Goal: Task Accomplishment & Management: Manage account settings

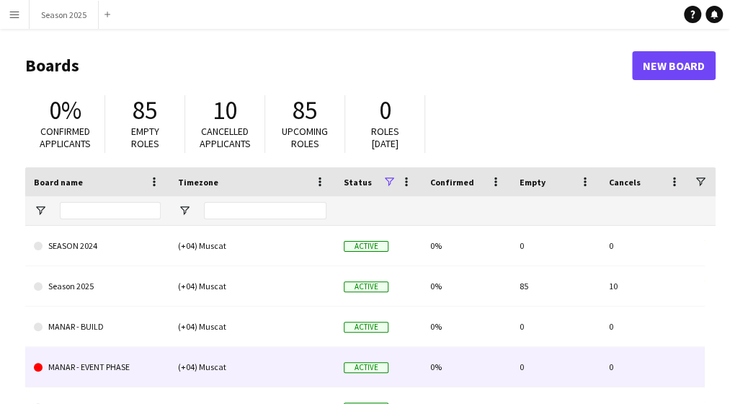
click at [79, 358] on link "MANAR - EVENT PHASE" at bounding box center [97, 367] width 127 height 40
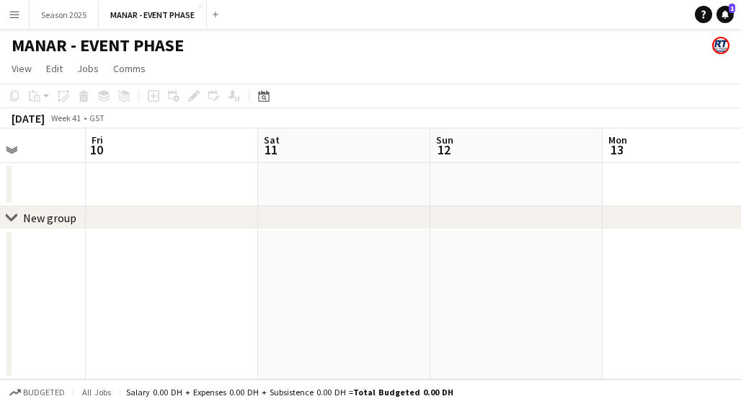
scroll to position [0, 615]
click at [37, 117] on div "[DATE]" at bounding box center [28, 118] width 33 height 14
click at [45, 119] on div "[DATE]" at bounding box center [28, 118] width 33 height 14
click at [261, 94] on icon "Date picker" at bounding box center [264, 96] width 12 height 12
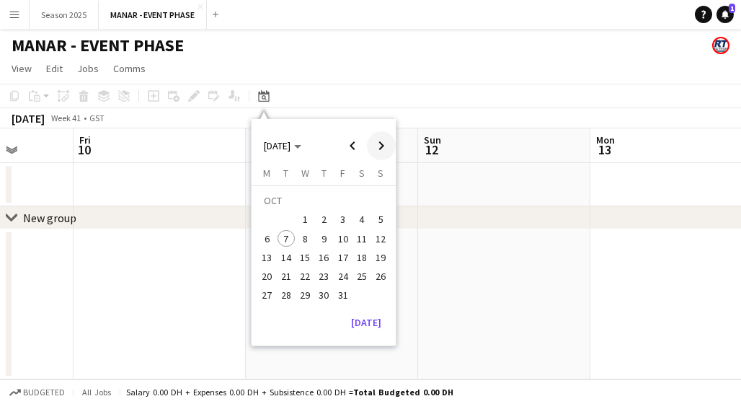
click at [385, 149] on span "Next month" at bounding box center [381, 145] width 29 height 29
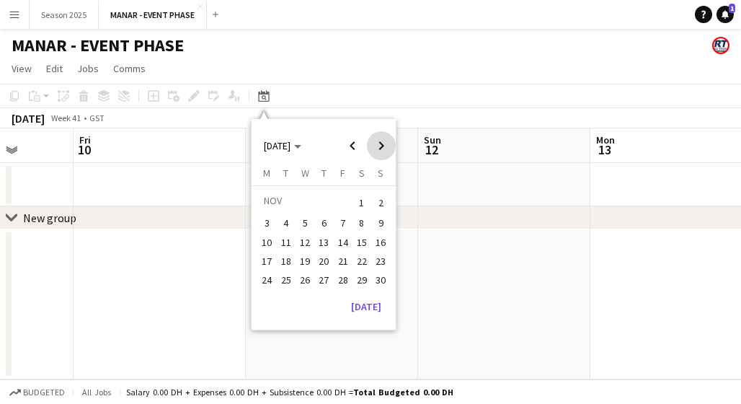
click at [385, 149] on span "Next month" at bounding box center [381, 145] width 29 height 29
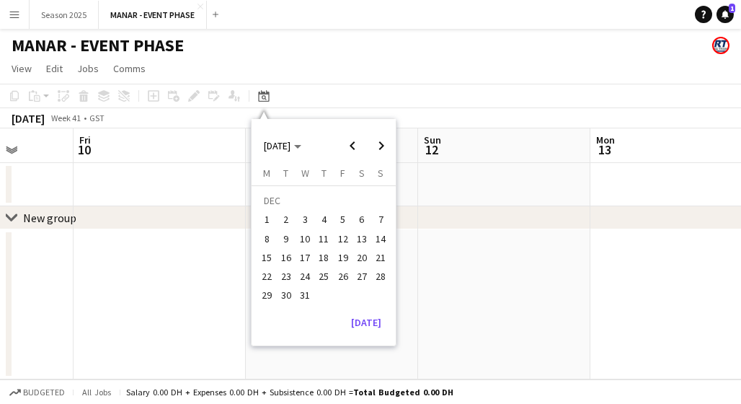
click at [267, 221] on span "1" at bounding box center [267, 219] width 17 height 17
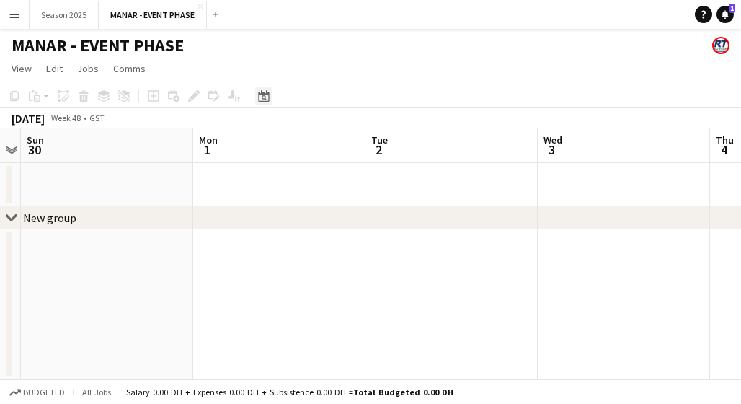
click at [265, 99] on icon at bounding box center [264, 97] width 5 height 5
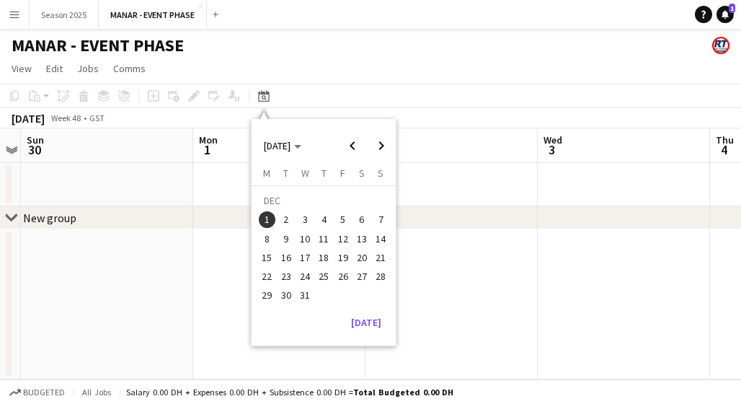
click at [302, 223] on span "3" at bounding box center [304, 219] width 17 height 17
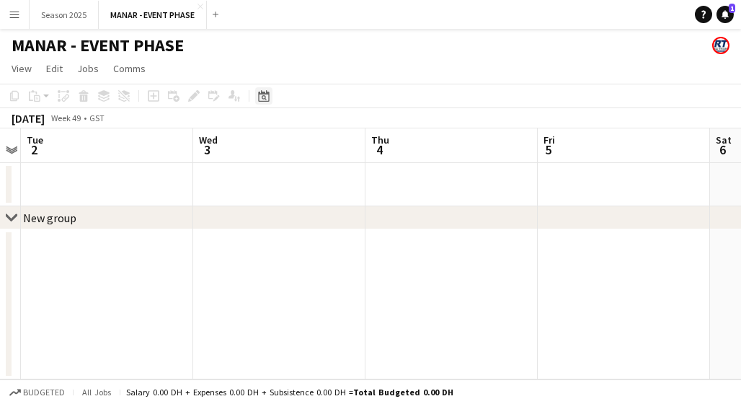
click at [265, 93] on icon "Date picker" at bounding box center [264, 96] width 12 height 12
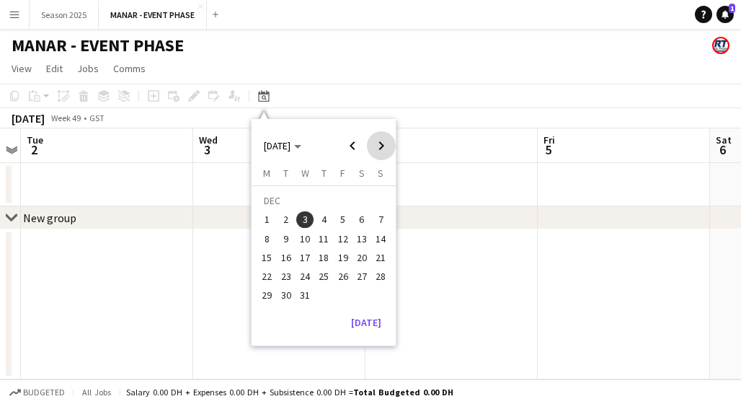
click at [378, 146] on span "Next month" at bounding box center [381, 145] width 29 height 29
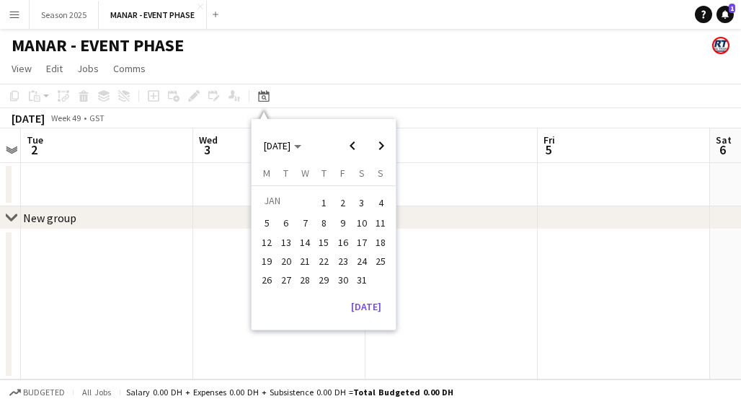
click at [324, 201] on span "1" at bounding box center [323, 202] width 17 height 20
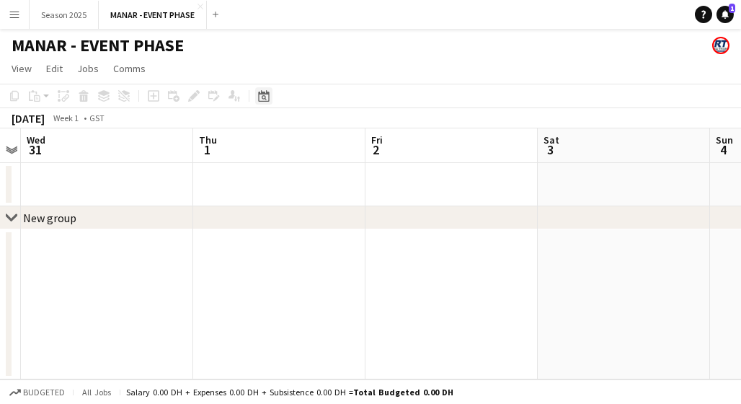
click at [263, 96] on icon at bounding box center [264, 97] width 5 height 5
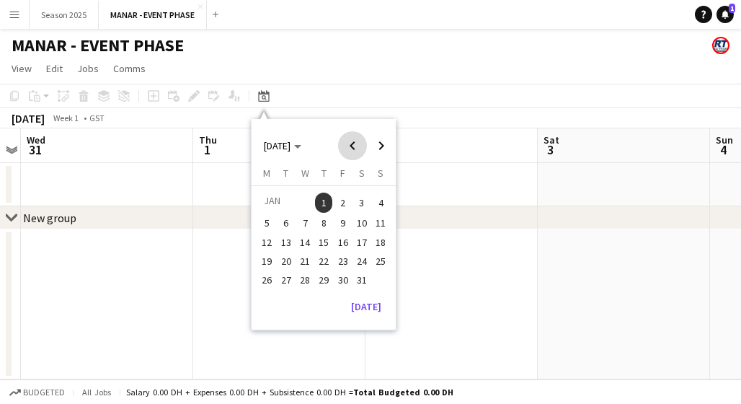
click at [347, 146] on span "Previous month" at bounding box center [352, 145] width 29 height 29
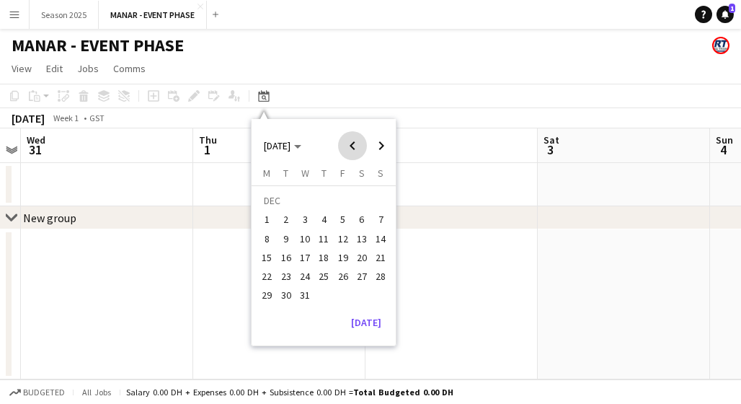
click at [347, 146] on span "Previous month" at bounding box center [352, 145] width 29 height 29
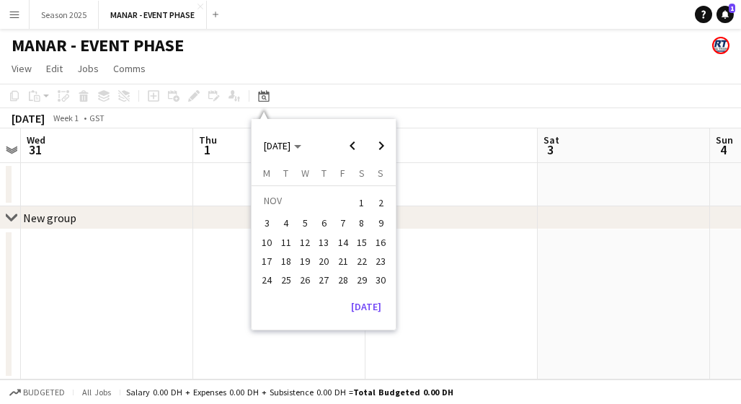
click at [355, 197] on span "1" at bounding box center [361, 202] width 17 height 20
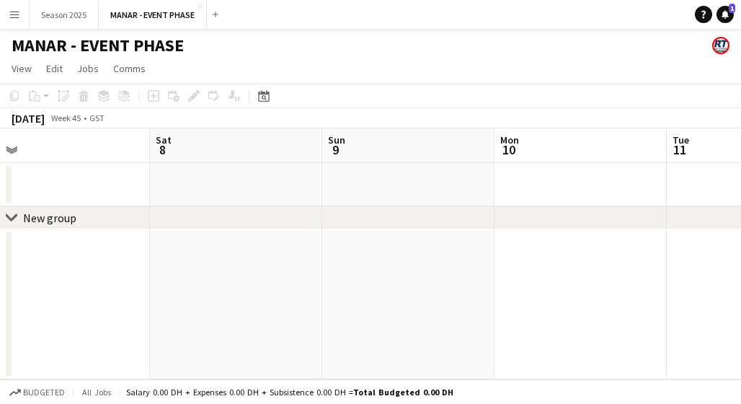
scroll to position [0, 374]
click at [261, 94] on icon at bounding box center [263, 96] width 11 height 12
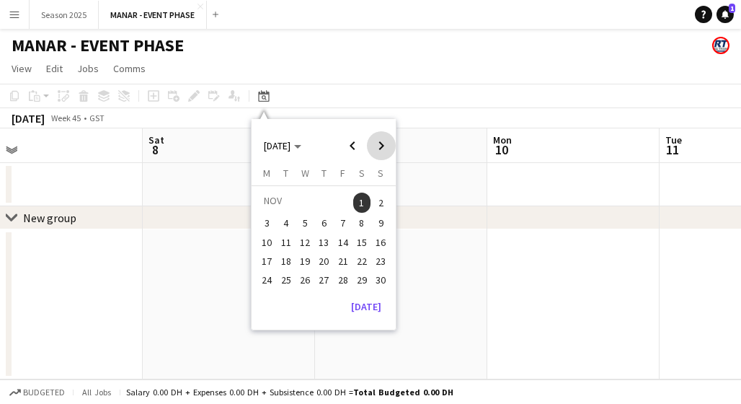
click at [385, 146] on span "Next month" at bounding box center [381, 145] width 29 height 29
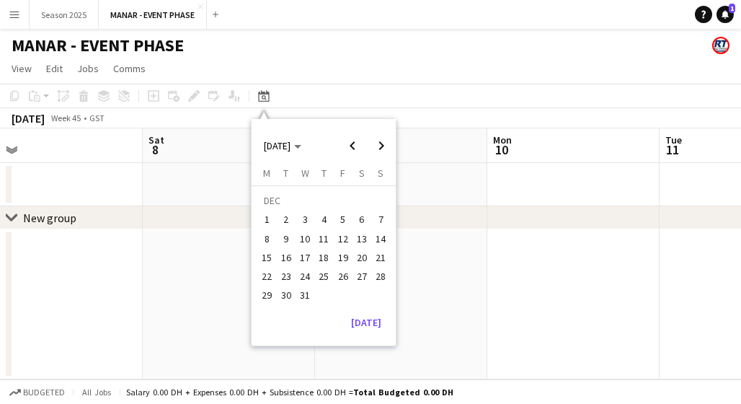
click at [271, 219] on span "1" at bounding box center [267, 219] width 17 height 17
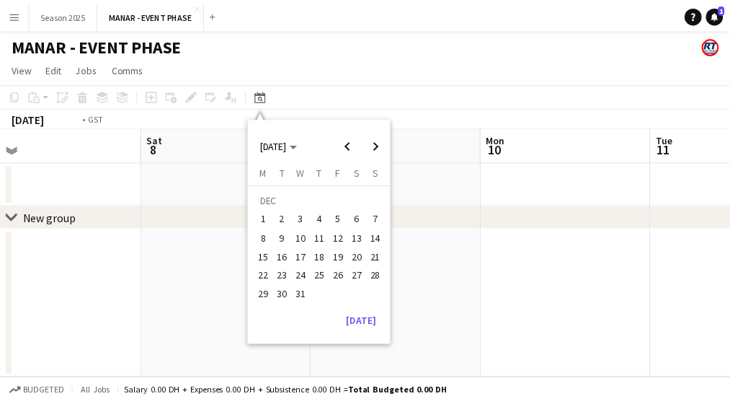
scroll to position [0, 496]
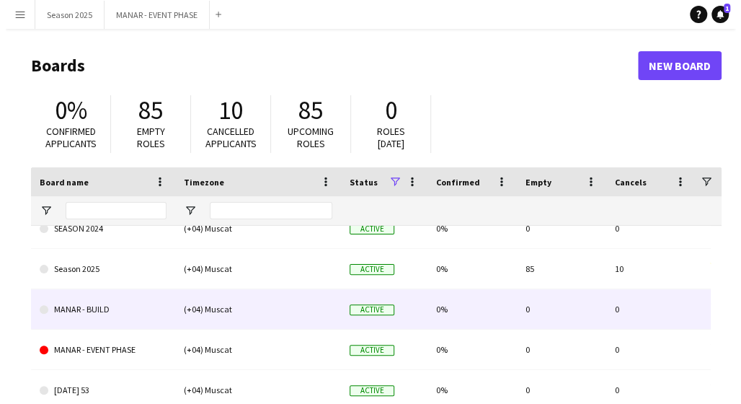
scroll to position [17, 0]
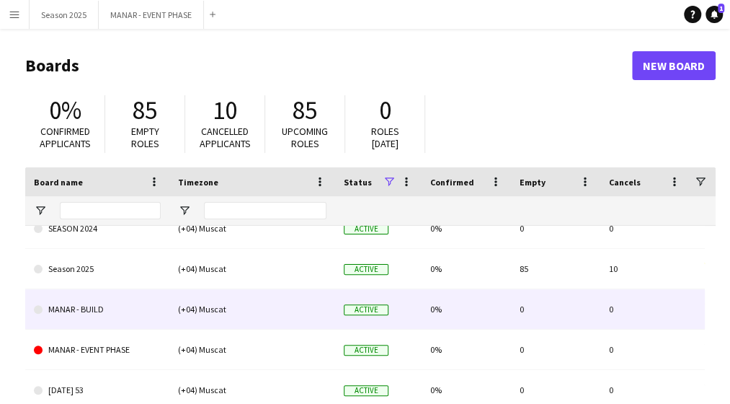
click at [76, 309] on link "MANAR - BUILD" at bounding box center [97, 309] width 127 height 40
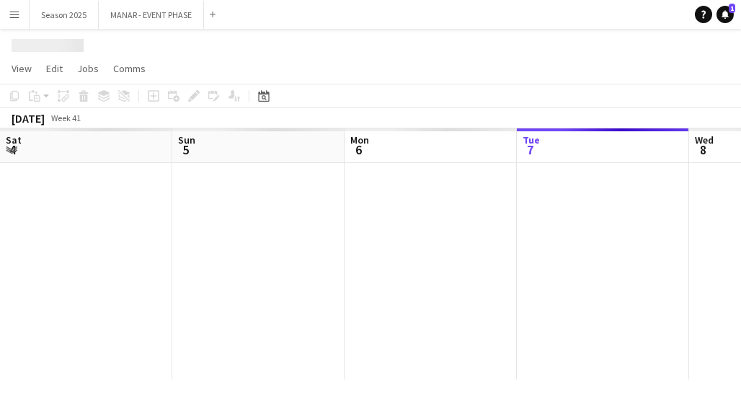
scroll to position [0, 344]
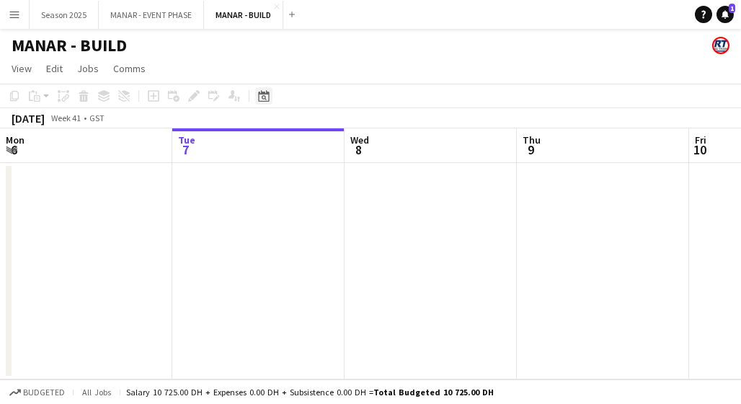
click at [264, 97] on icon "Date picker" at bounding box center [264, 96] width 12 height 12
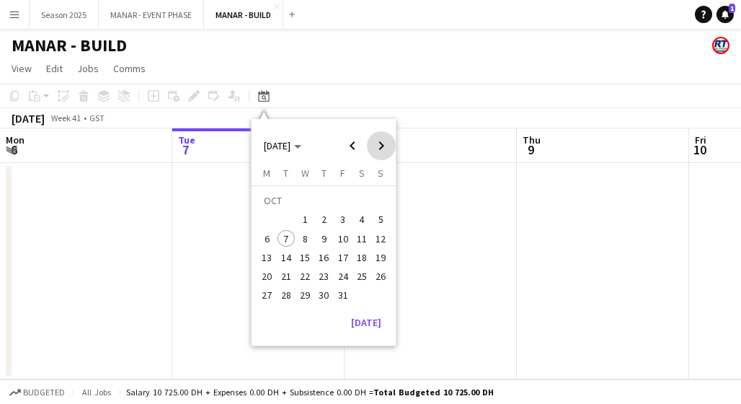
click at [379, 150] on span "Next month" at bounding box center [381, 145] width 29 height 29
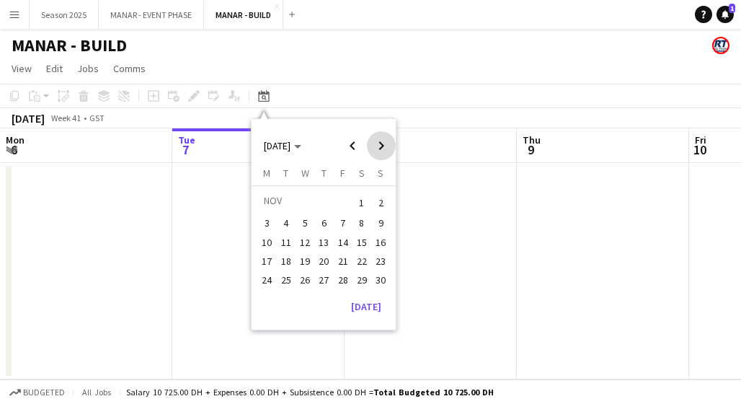
click at [379, 150] on span "Next month" at bounding box center [381, 145] width 29 height 29
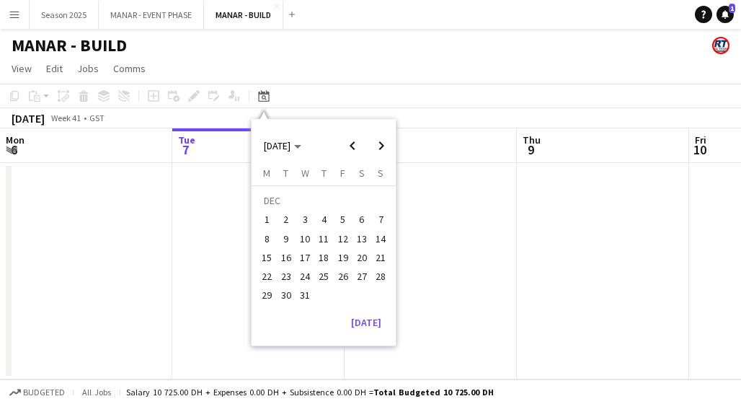
click at [267, 219] on span "1" at bounding box center [267, 219] width 17 height 17
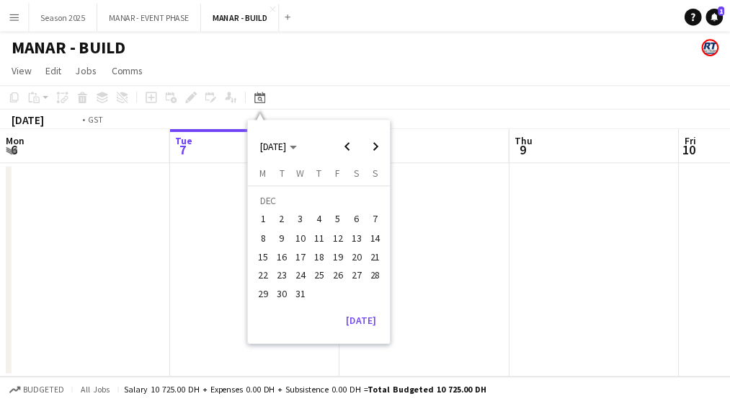
scroll to position [0, 496]
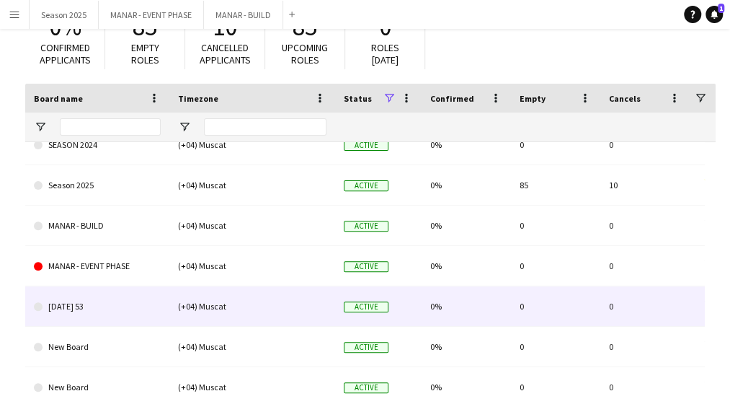
scroll to position [19, 0]
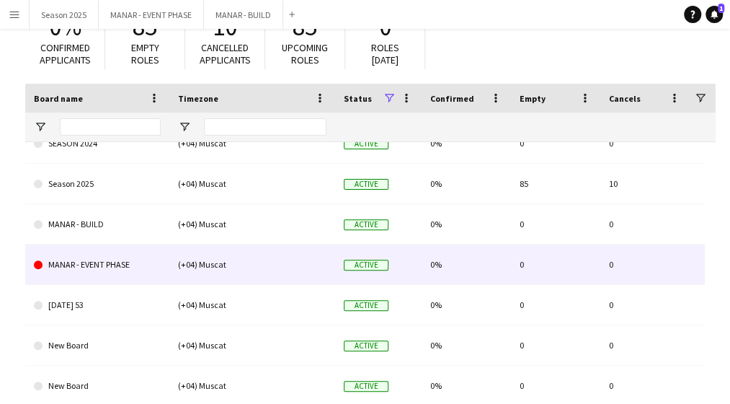
click at [75, 262] on link "MANAR - EVENT PHASE" at bounding box center [97, 264] width 127 height 40
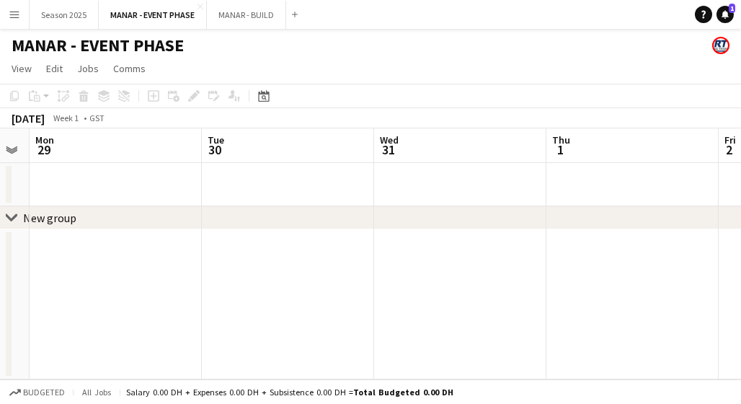
scroll to position [0, 606]
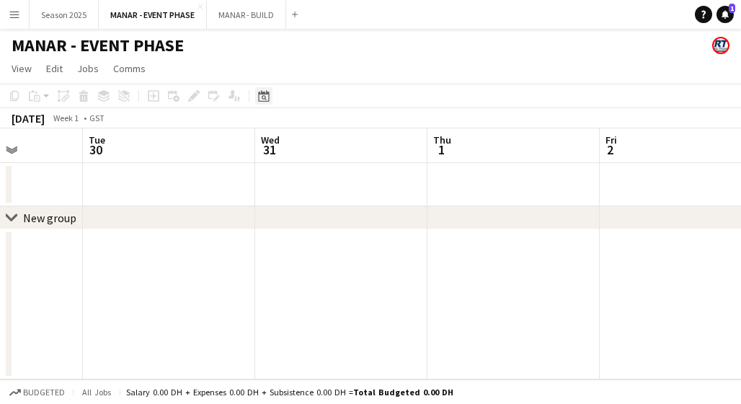
click at [267, 96] on icon "Date picker" at bounding box center [264, 96] width 12 height 12
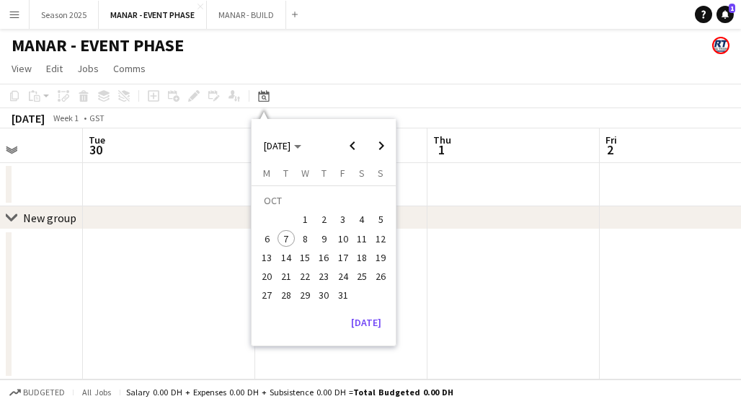
click at [285, 236] on span "7" at bounding box center [285, 238] width 17 height 17
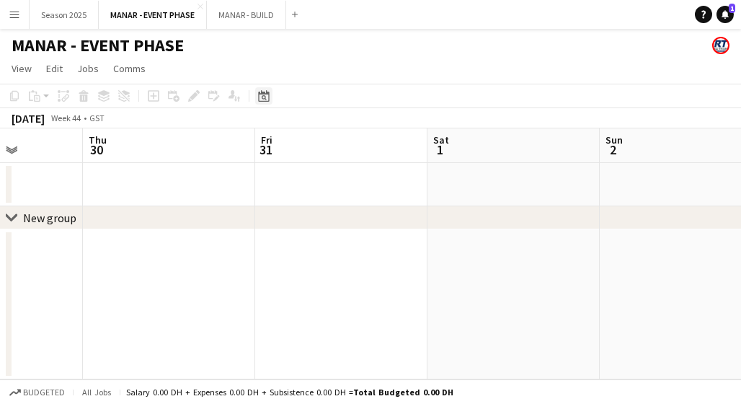
click at [262, 91] on icon at bounding box center [263, 96] width 11 height 12
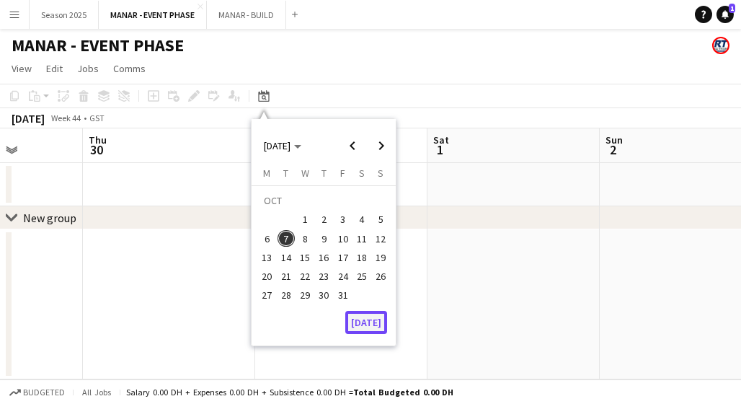
click at [373, 322] on button "[DATE]" at bounding box center [366, 322] width 42 height 23
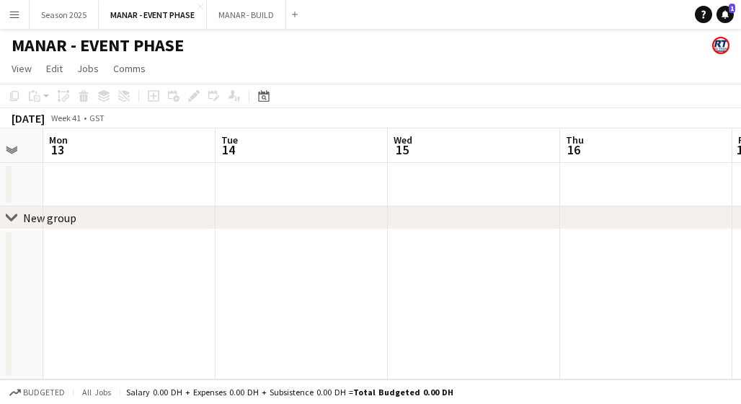
scroll to position [0, 649]
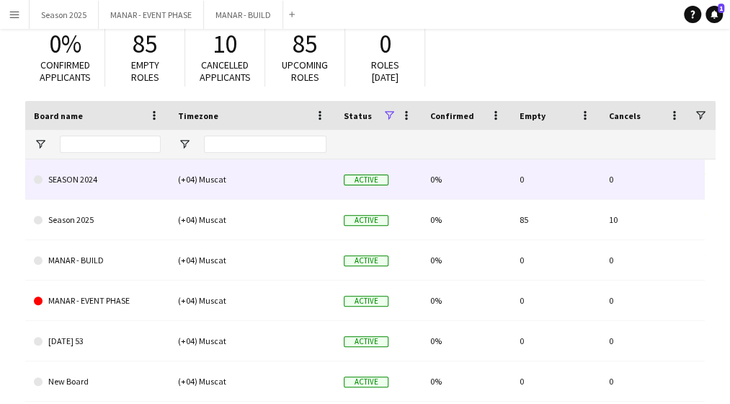
click at [88, 179] on link "SEASON 2024" at bounding box center [97, 179] width 127 height 40
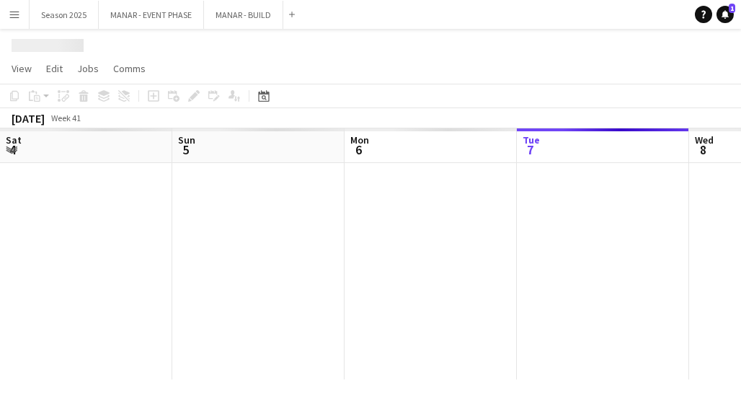
scroll to position [0, 344]
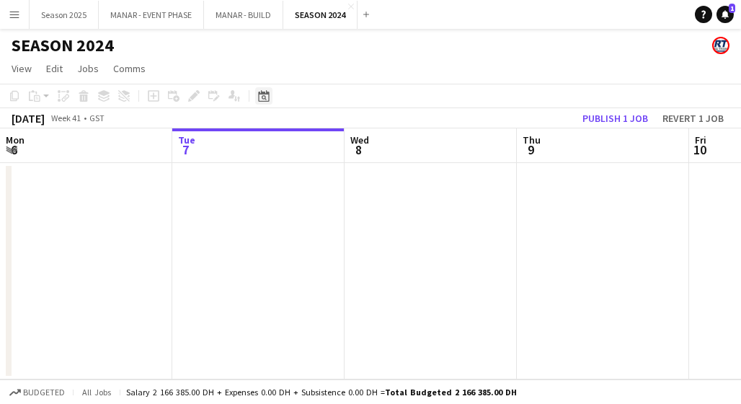
click at [263, 92] on icon at bounding box center [263, 96] width 11 height 12
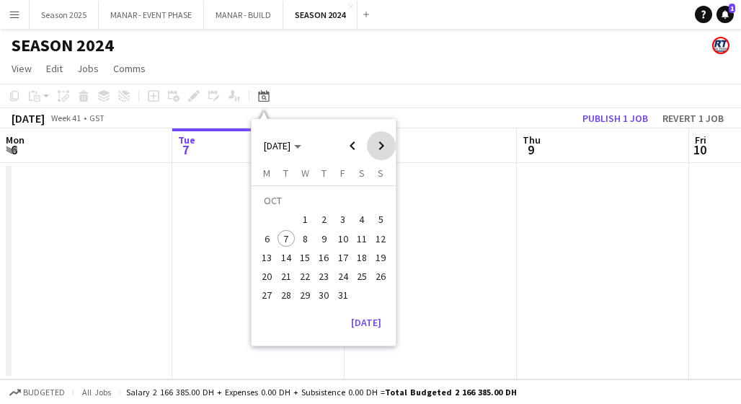
click at [386, 143] on span "Next month" at bounding box center [381, 145] width 29 height 29
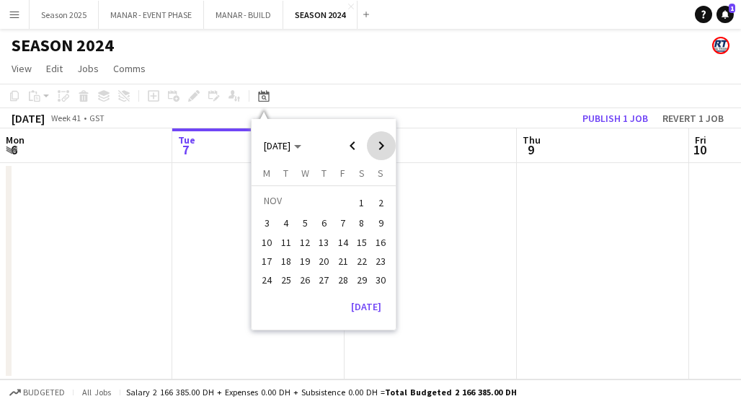
click at [386, 143] on span "Next month" at bounding box center [381, 145] width 29 height 29
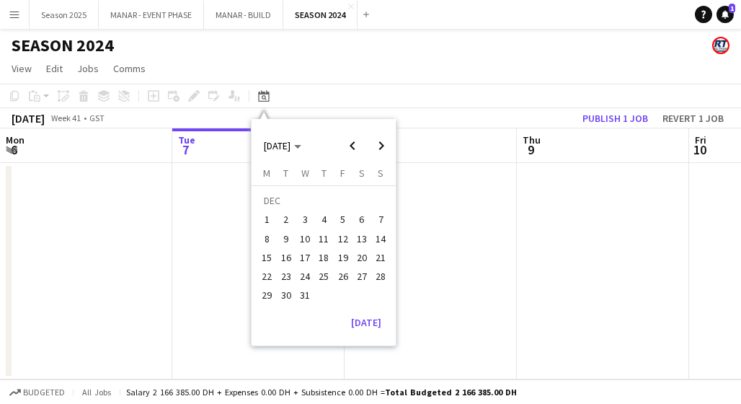
click at [269, 215] on span "1" at bounding box center [267, 219] width 17 height 17
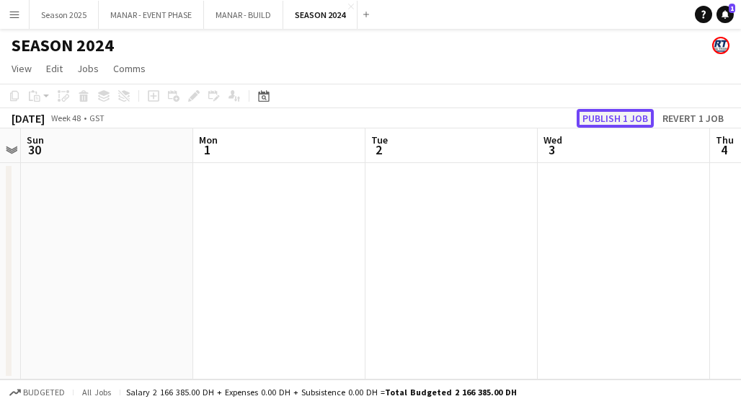
click at [625, 110] on button "Publish 1 job" at bounding box center [614, 118] width 77 height 19
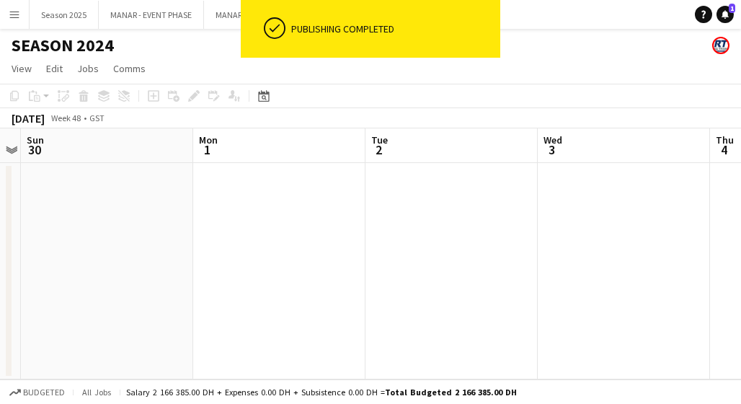
click at [172, 45] on div "SEASON 2024" at bounding box center [370, 42] width 741 height 27
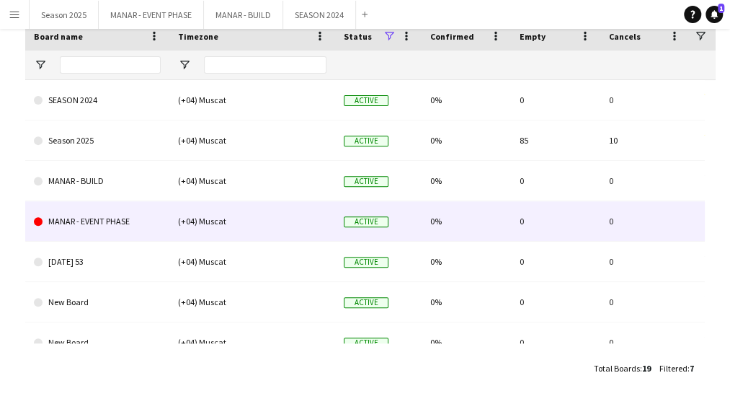
click at [115, 227] on link "MANAR - EVENT PHASE" at bounding box center [97, 221] width 127 height 40
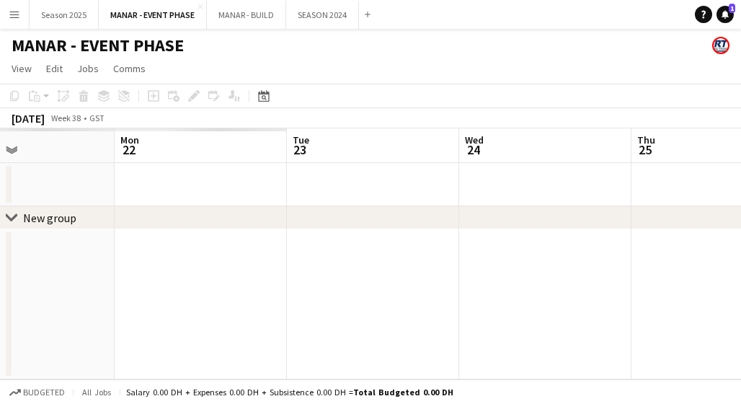
scroll to position [0, 307]
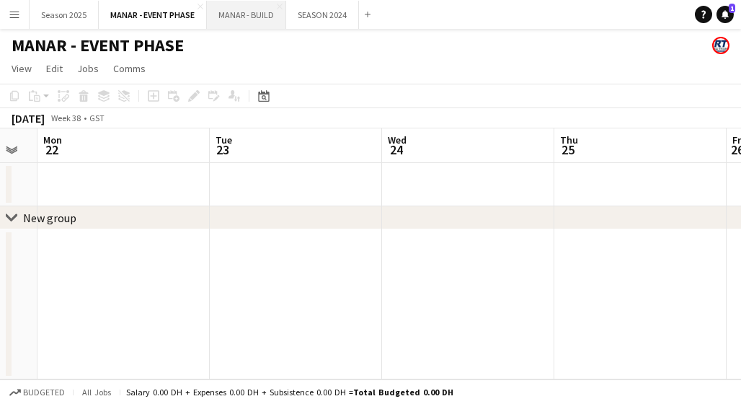
click at [232, 14] on button "MANAR - BUILD Close" at bounding box center [246, 15] width 79 height 28
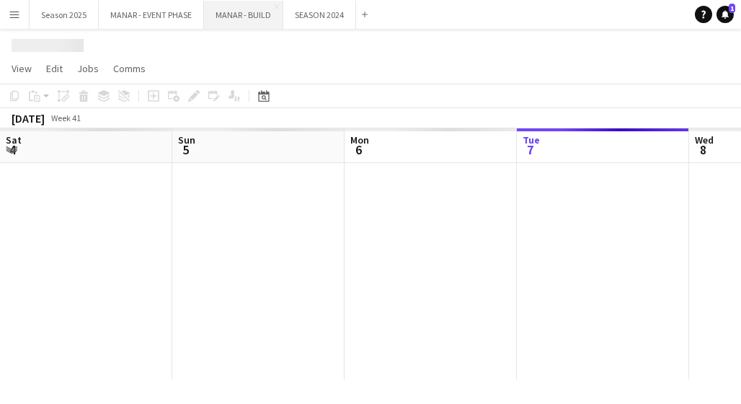
scroll to position [0, 344]
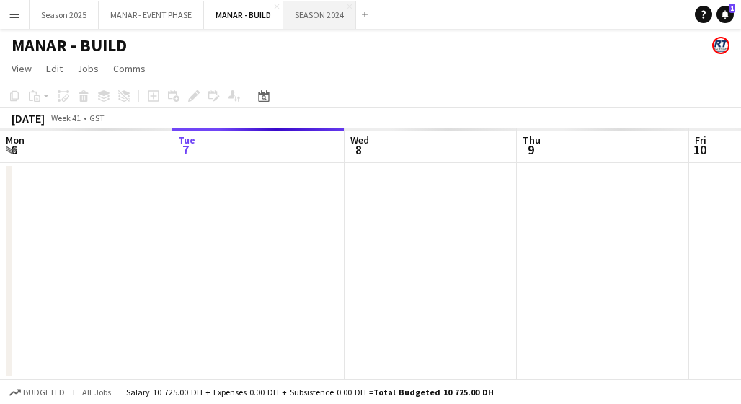
click at [327, 9] on button "SEASON 2024 Close" at bounding box center [319, 15] width 73 height 28
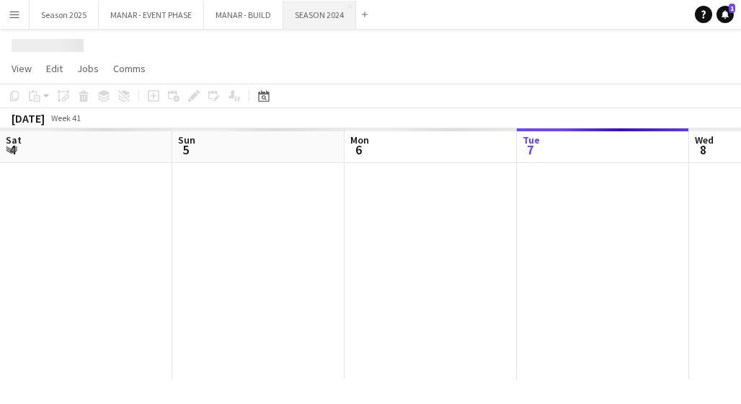
scroll to position [0, 344]
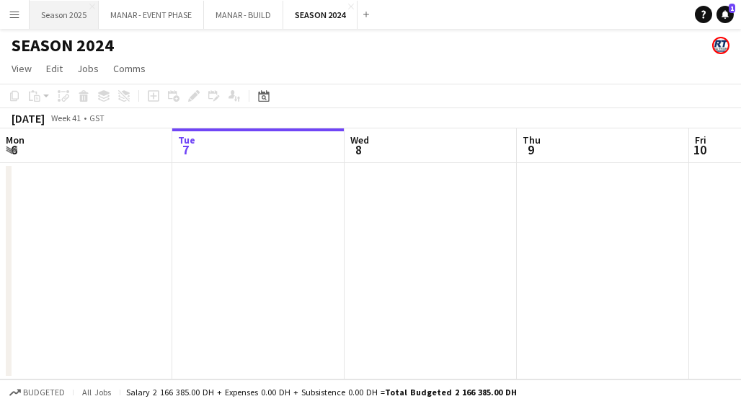
click at [50, 15] on button "Season 2025 Close" at bounding box center [64, 15] width 69 height 28
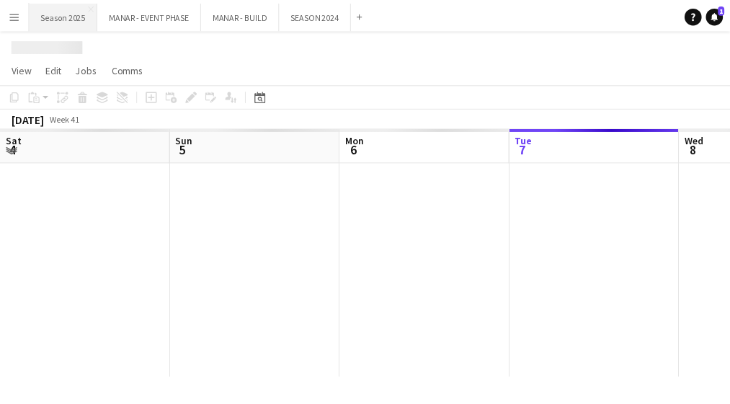
scroll to position [0, 344]
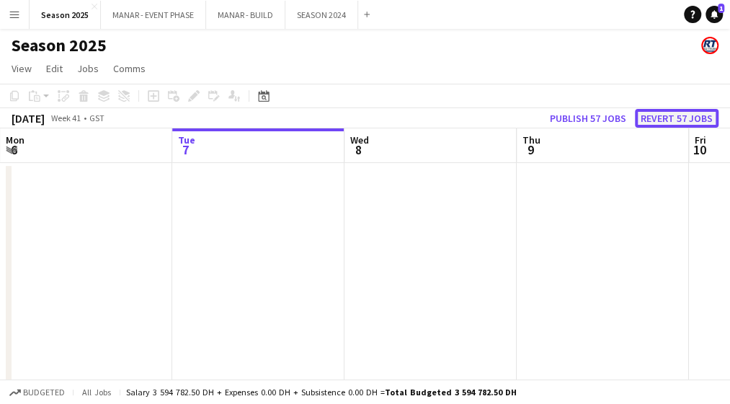
click at [672, 123] on button "Revert 57 jobs" at bounding box center [677, 118] width 84 height 19
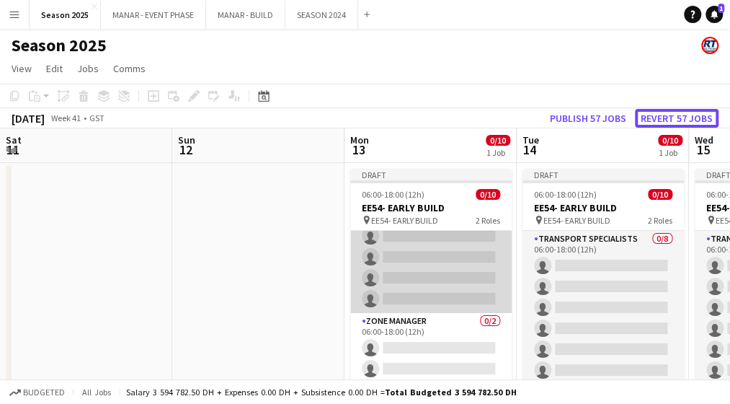
scroll to position [0, 0]
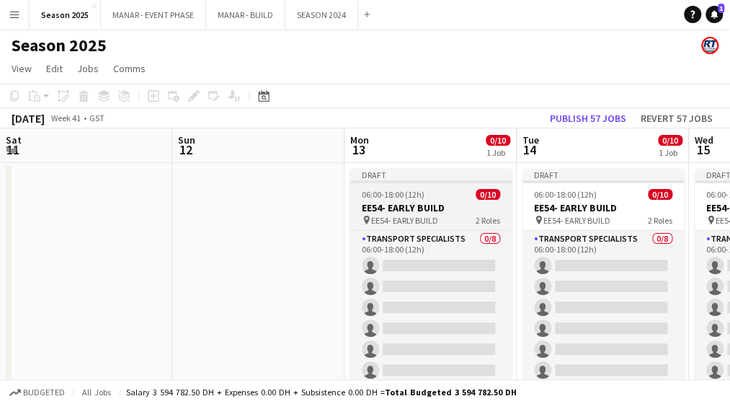
click at [428, 201] on h3 "EE54- EARLY BUILD" at bounding box center [430, 207] width 161 height 13
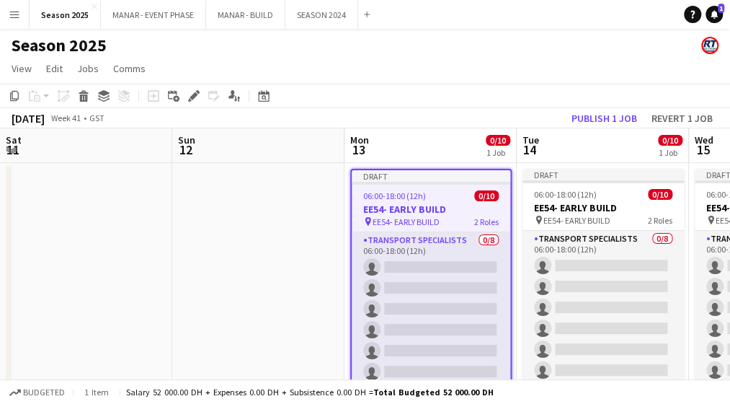
click at [428, 201] on app-job-card "Draft 06:00-18:00 (12h) 0/10 EE54- EARLY BUILD pin EE54- EARLY BUILD 2 Roles Tr…" at bounding box center [430, 275] width 161 height 213
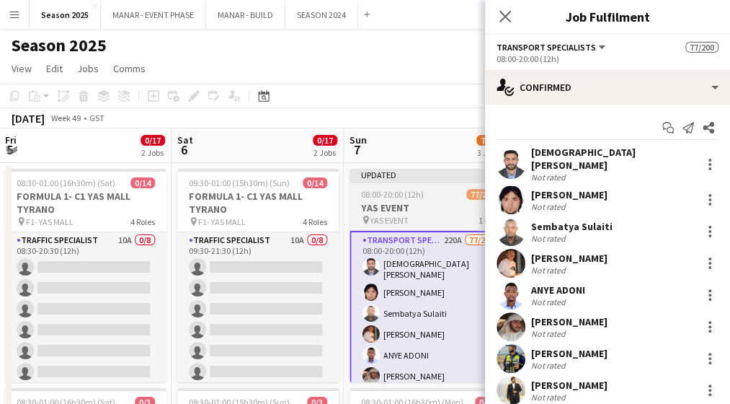
click at [414, 215] on div "pin YAS EVENT 1 Role" at bounding box center [429, 220] width 161 height 12
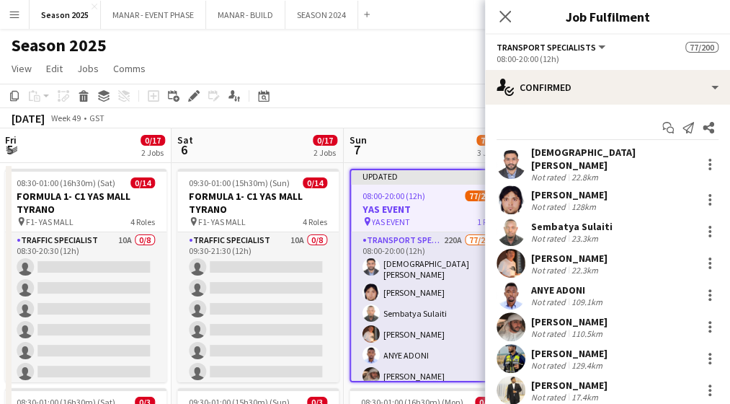
click at [569, 172] on div "22.8km" at bounding box center [585, 177] width 32 height 11
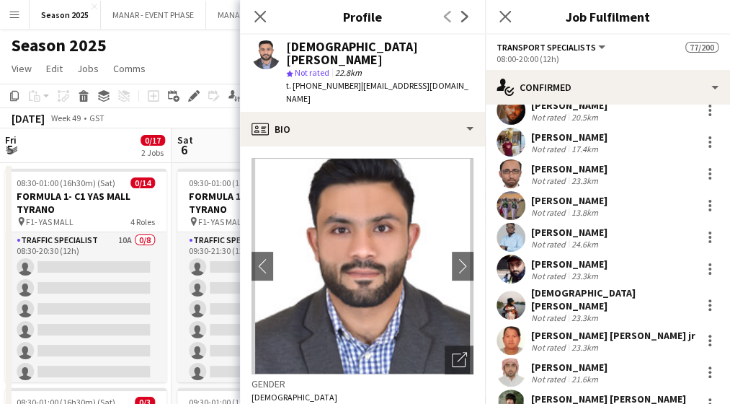
scroll to position [310, 0]
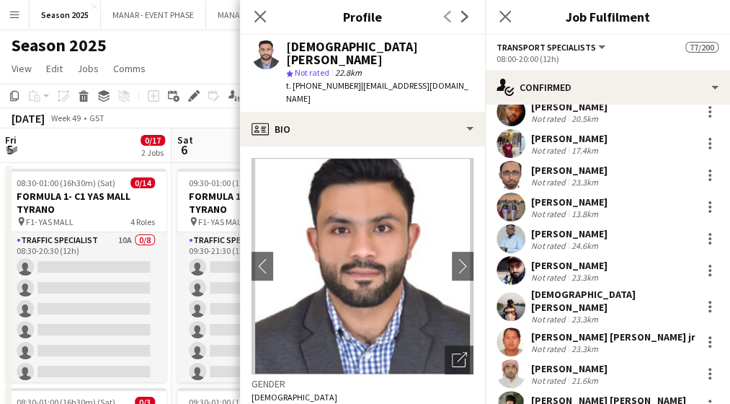
click at [583, 259] on div "[PERSON_NAME]" at bounding box center [569, 265] width 76 height 13
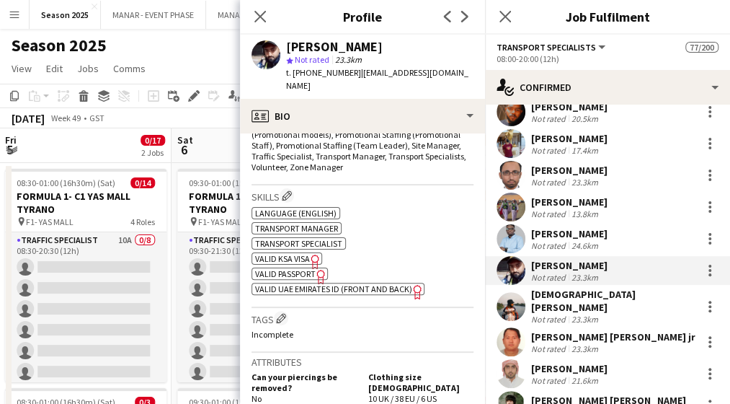
scroll to position [539, 0]
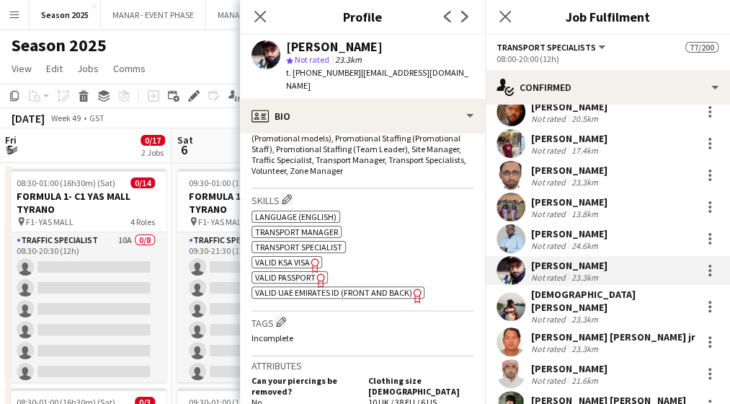
click at [300, 256] on div "ok-circled2 background Layer 1 cross-circle-red background Layer 1 Language (En…" at bounding box center [362, 253] width 222 height 91
drag, startPoint x: 300, startPoint y: 256, endPoint x: 270, endPoint y: 263, distance: 31.1
click at [270, 272] on span "VALID PASSPORT" at bounding box center [285, 277] width 61 height 11
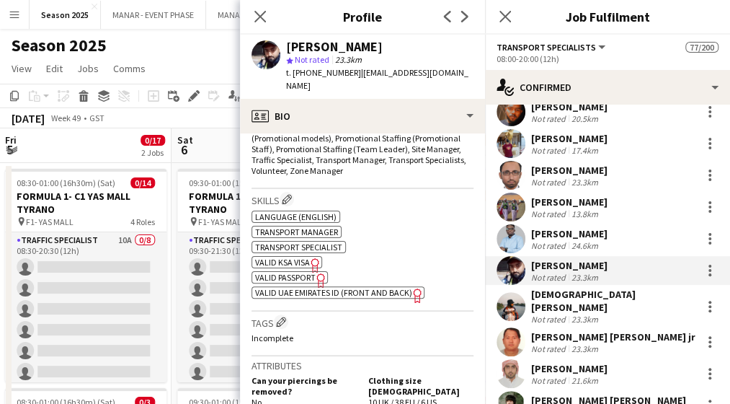
click at [311, 287] on span "VALID UAE EMIRATES ID (FRONT AND BACK)" at bounding box center [333, 292] width 157 height 11
drag, startPoint x: 391, startPoint y: 43, endPoint x: 287, endPoint y: 46, distance: 104.5
click at [287, 46] on div "[PERSON_NAME]" at bounding box center [379, 46] width 187 height 13
copy div "[PERSON_NAME]"
click at [287, 255] on div "ok-circled2 background Layer 1 cross-circle-red background Layer 1 Language (En…" at bounding box center [362, 253] width 222 height 91
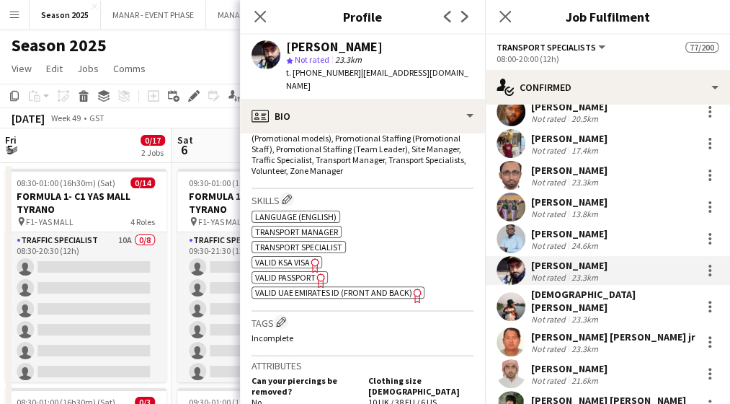
click at [291, 272] on span "VALID PASSPORT" at bounding box center [285, 277] width 61 height 11
click at [553, 259] on div "[PERSON_NAME]" at bounding box center [569, 265] width 76 height 13
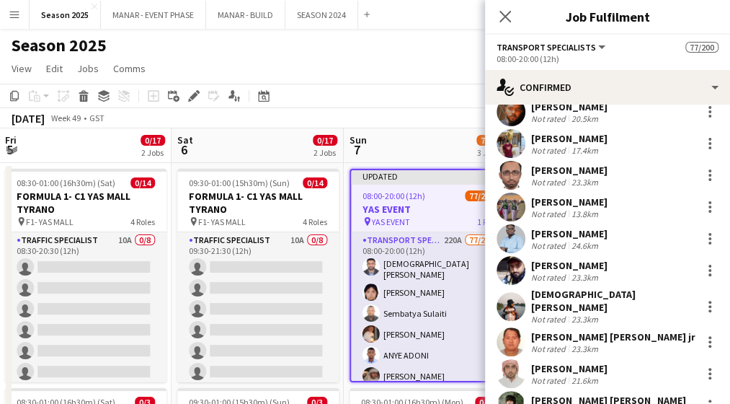
click at [561, 288] on div "[DEMOGRAPHIC_DATA][PERSON_NAME]" at bounding box center [613, 301] width 164 height 26
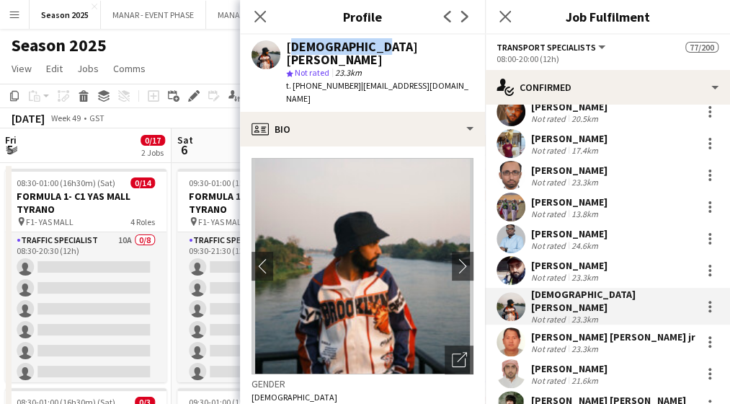
drag, startPoint x: 383, startPoint y: 40, endPoint x: 285, endPoint y: 45, distance: 98.1
click at [286, 45] on div "[DEMOGRAPHIC_DATA][PERSON_NAME]" at bounding box center [379, 53] width 187 height 26
copy div "[DEMOGRAPHIC_DATA][PERSON_NAME]"
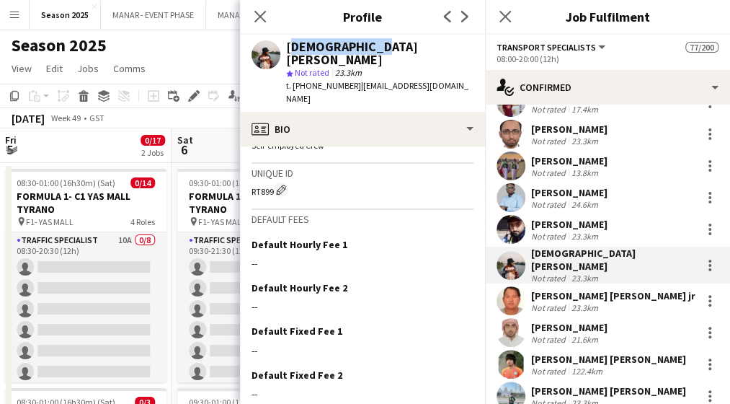
scroll to position [352, 0]
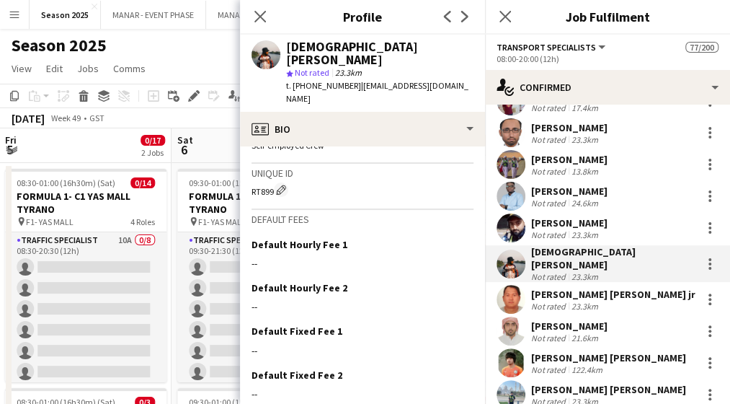
click at [595, 300] on div "23.3km" at bounding box center [585, 305] width 32 height 11
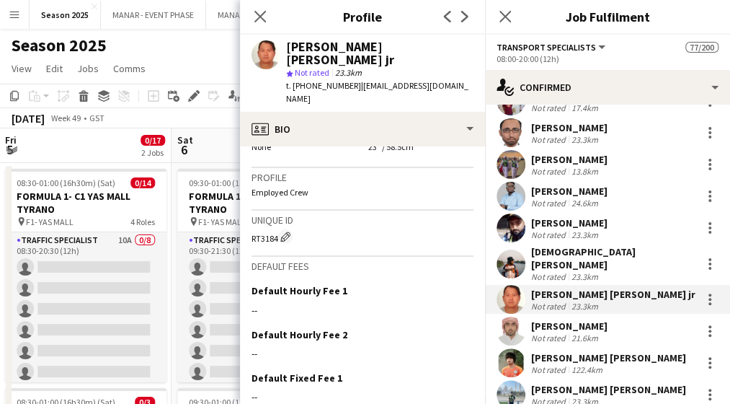
scroll to position [947, 0]
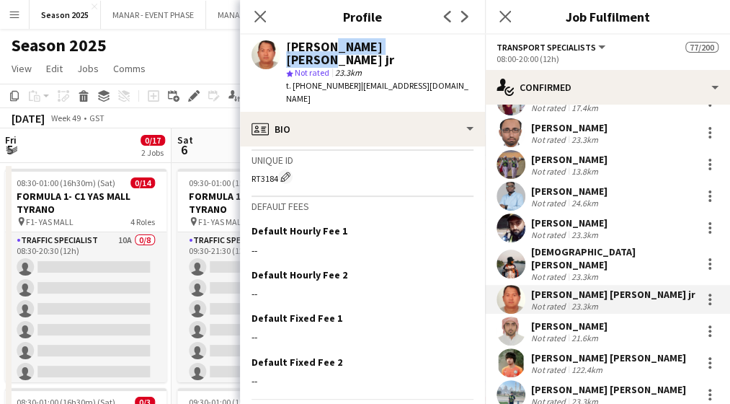
drag, startPoint x: 404, startPoint y: 46, endPoint x: 316, endPoint y: 48, distance: 87.9
click at [316, 48] on div "[PERSON_NAME] [PERSON_NAME] jr" at bounding box center [379, 53] width 187 height 26
click at [401, 46] on div "[PERSON_NAME] [PERSON_NAME] jr" at bounding box center [379, 53] width 187 height 26
drag, startPoint x: 398, startPoint y: 50, endPoint x: 311, endPoint y: 50, distance: 86.5
click at [311, 50] on div "[PERSON_NAME] [PERSON_NAME] jr" at bounding box center [379, 53] width 187 height 26
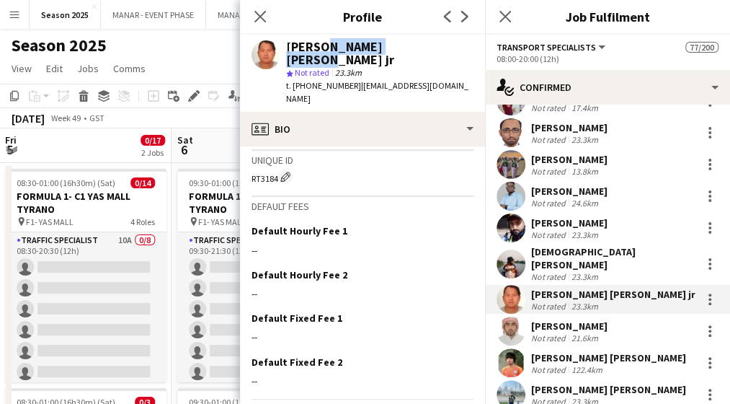
drag, startPoint x: 311, startPoint y: 50, endPoint x: 441, endPoint y: 49, distance: 129.7
click at [441, 49] on div "[PERSON_NAME] [PERSON_NAME] jr star Not rated 23.3km t. [PHONE_NUMBER] | [EMAIL…" at bounding box center [362, 73] width 245 height 77
click at [404, 43] on div "[PERSON_NAME] [PERSON_NAME] jr" at bounding box center [379, 53] width 187 height 26
drag, startPoint x: 393, startPoint y: 48, endPoint x: 281, endPoint y: 45, distance: 111.8
click at [281, 45] on div "[PERSON_NAME] [PERSON_NAME] jr star Not rated 23.3km t. [PHONE_NUMBER] | [EMAIL…" at bounding box center [362, 73] width 245 height 77
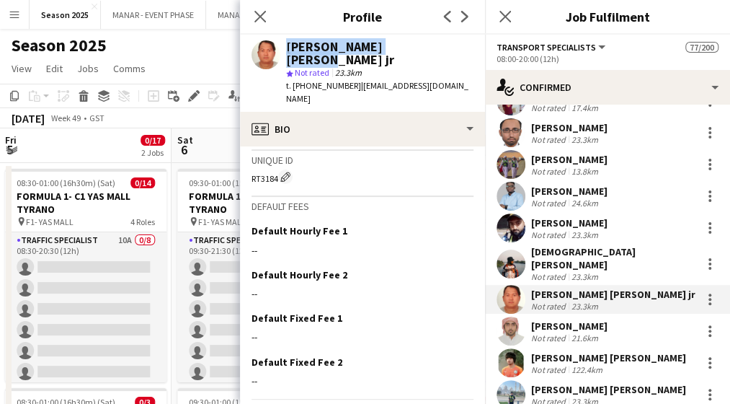
copy div "[PERSON_NAME] [PERSON_NAME] jr"
click at [571, 319] on div "[PERSON_NAME]" at bounding box center [569, 325] width 76 height 13
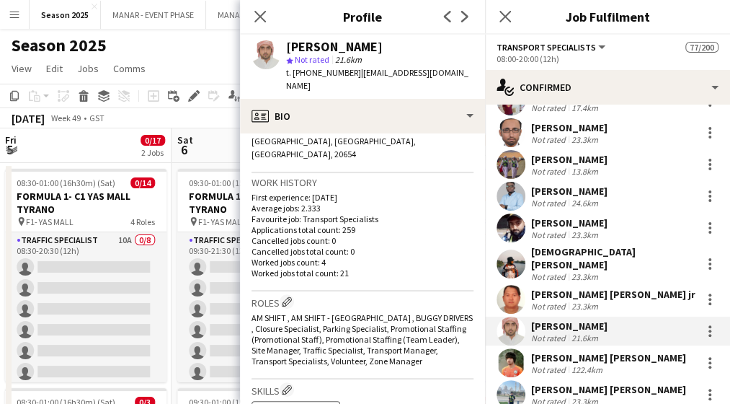
scroll to position [499, 0]
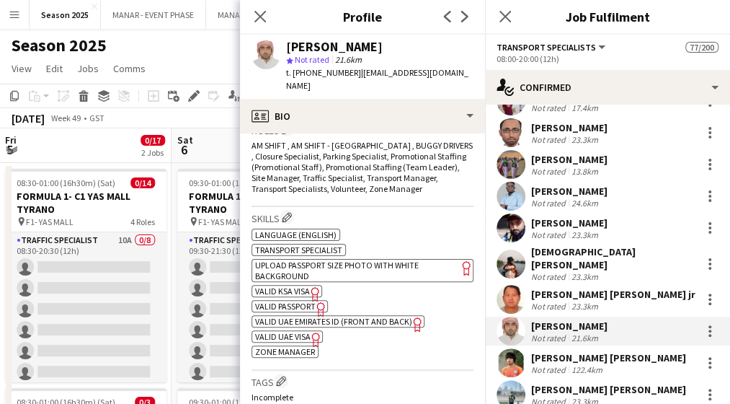
click at [293, 285] on span "VALID KSA VISA" at bounding box center [282, 290] width 55 height 11
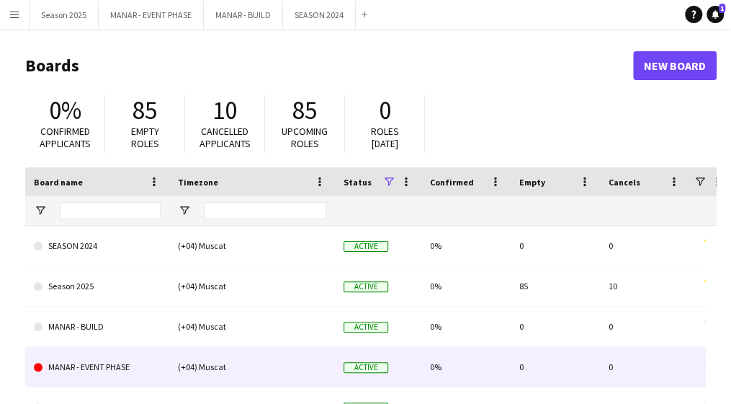
click at [143, 367] on link "MANAR - EVENT PHASE" at bounding box center [97, 367] width 127 height 40
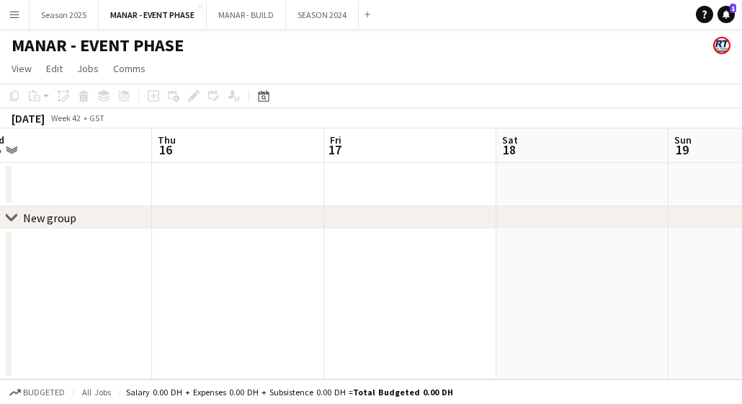
scroll to position [0, 540]
click at [156, 14] on button "MANAR - EVENT PHASE Close" at bounding box center [153, 15] width 108 height 28
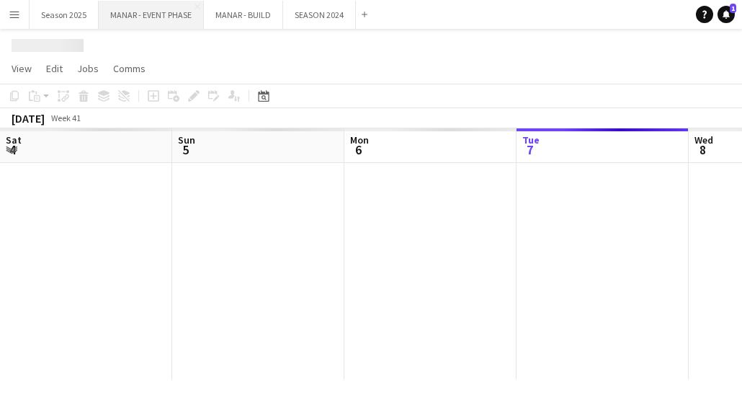
scroll to position [0, 344]
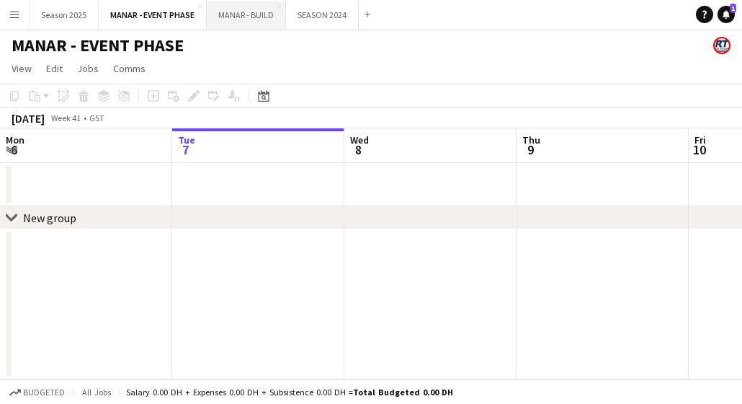
click at [231, 4] on button "MANAR - BUILD Close" at bounding box center [246, 15] width 79 height 28
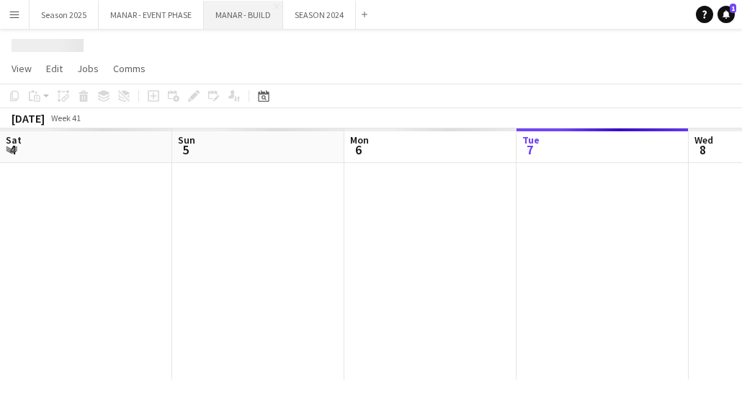
scroll to position [0, 344]
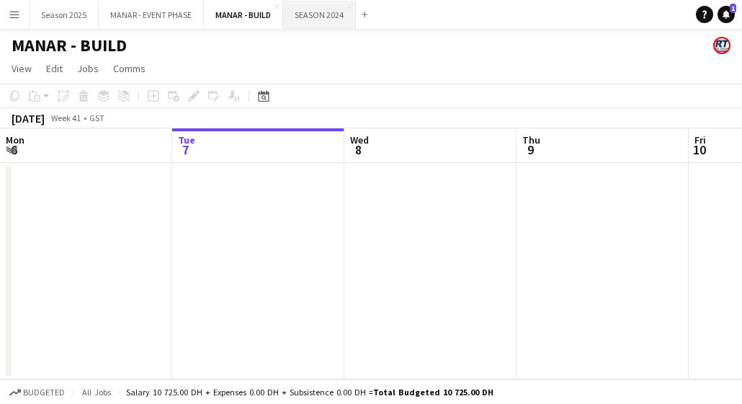
click at [309, 11] on button "SEASON 2024 Close" at bounding box center [319, 15] width 73 height 28
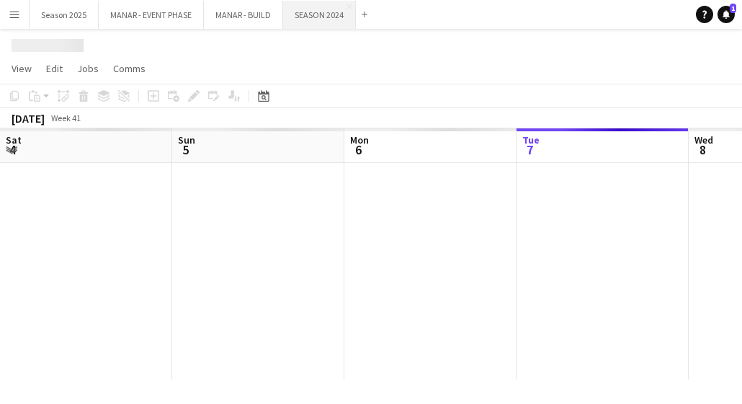
scroll to position [0, 344]
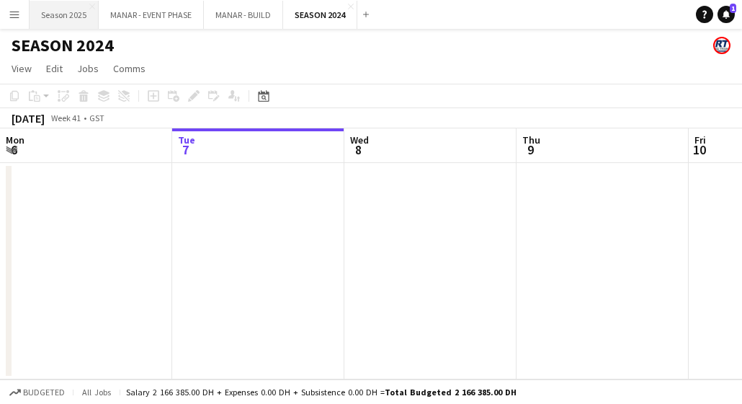
click at [69, 17] on button "Season 2025 Close" at bounding box center [64, 15] width 69 height 28
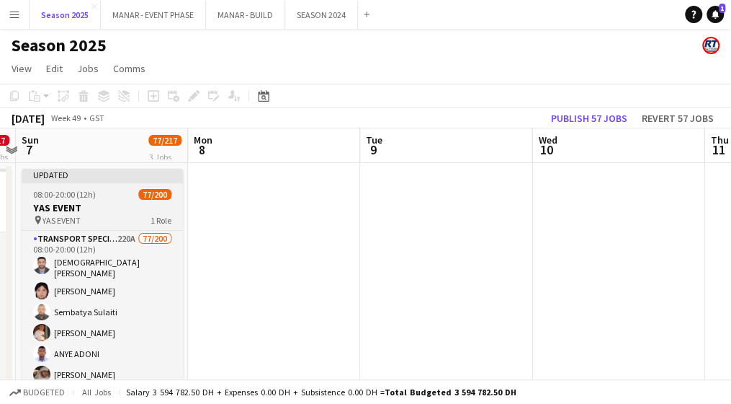
scroll to position [0, 674]
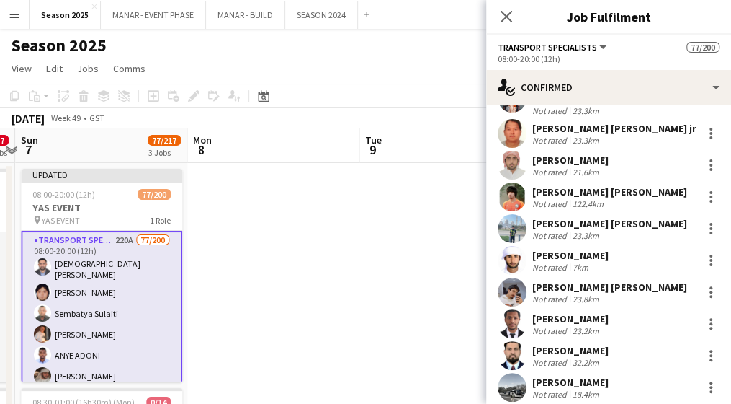
scroll to position [528, 0]
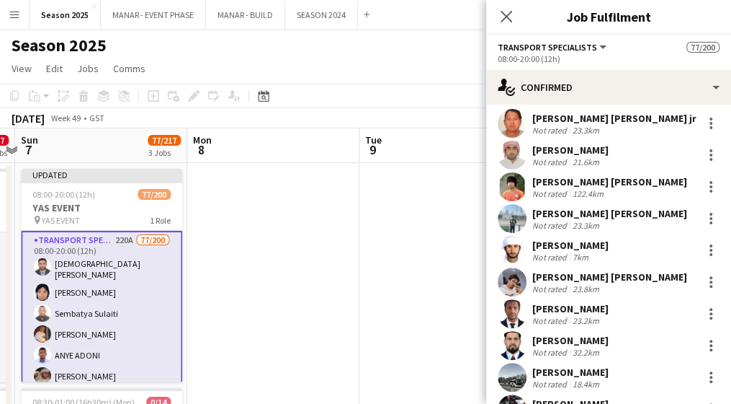
click at [592, 143] on div "[PERSON_NAME]" at bounding box center [571, 149] width 76 height 13
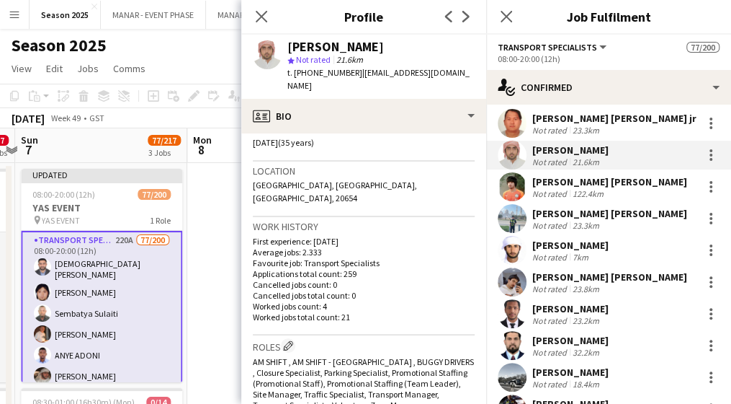
scroll to position [498, 0]
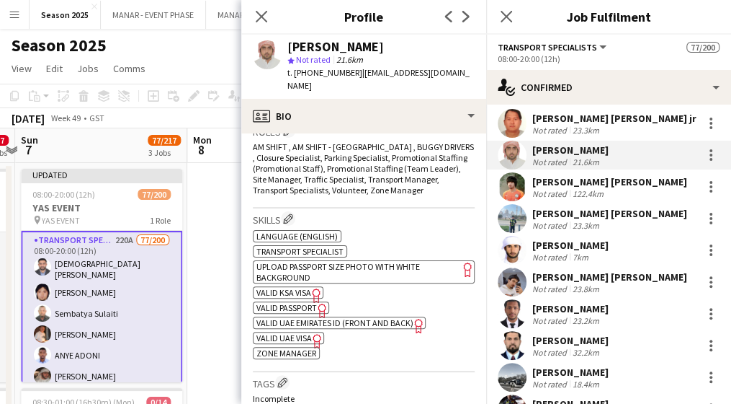
click at [280, 302] on span "VALID PASSPORT" at bounding box center [287, 307] width 61 height 11
